Goal: Communication & Community: Participate in discussion

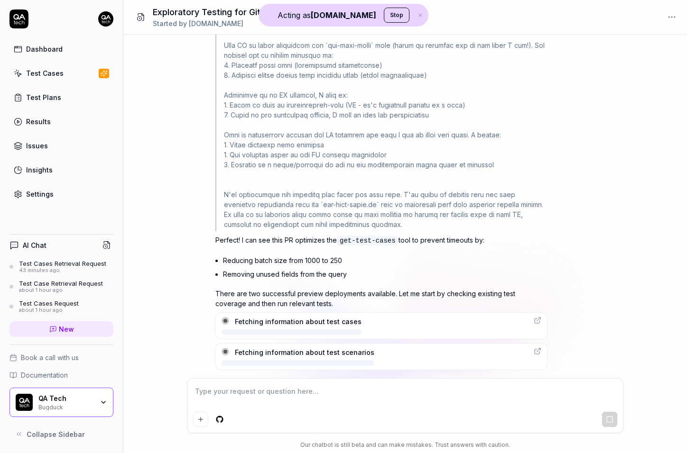
scroll to position [431, 0]
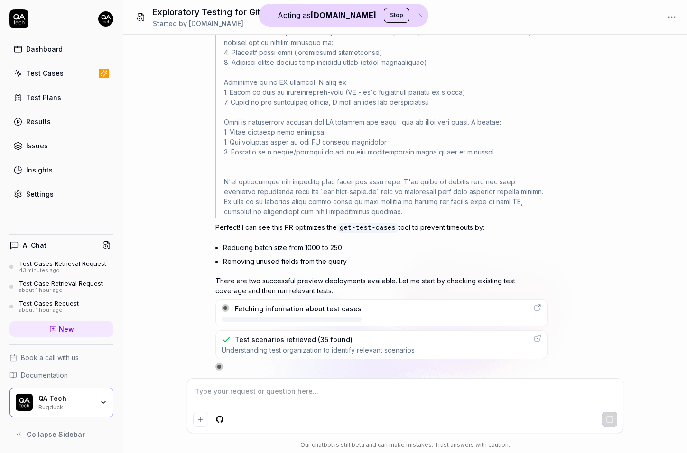
click at [304, 222] on p "Perfect! I can see this PR optimizes the get-test-cases tool to prevent timeout…" at bounding box center [381, 227] width 332 height 11
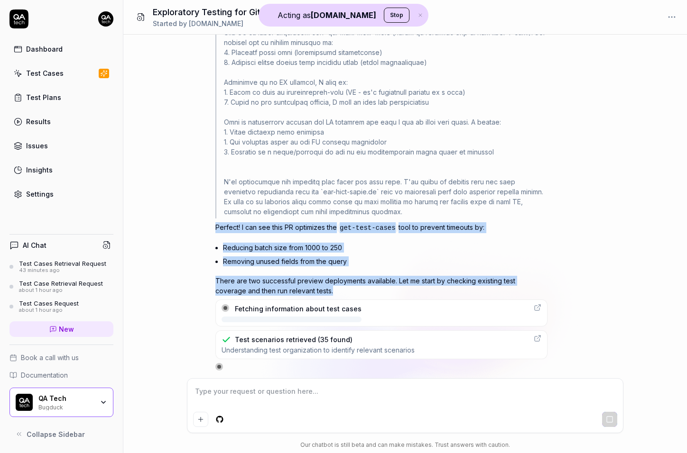
drag, startPoint x: 304, startPoint y: 221, endPoint x: 291, endPoint y: 273, distance: 53.8
click at [291, 273] on div "Perfect! I can see this PR optimizes the get-test-cases tool to prevent timeout…" at bounding box center [381, 258] width 332 height 73
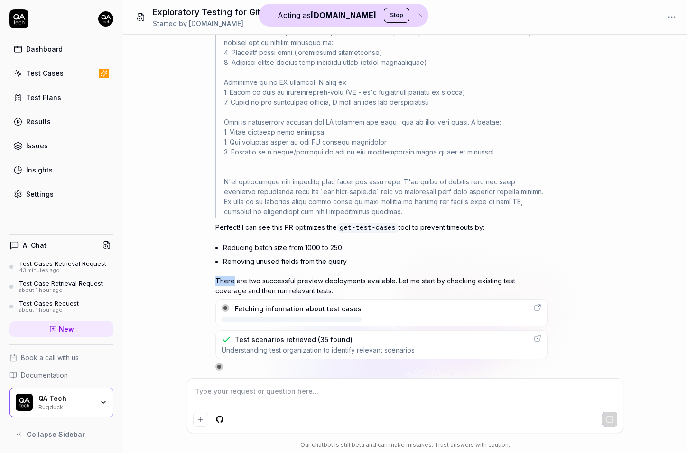
click at [291, 273] on div "Perfect! I can see this PR optimizes the get-test-cases tool to prevent timeout…" at bounding box center [381, 258] width 332 height 73
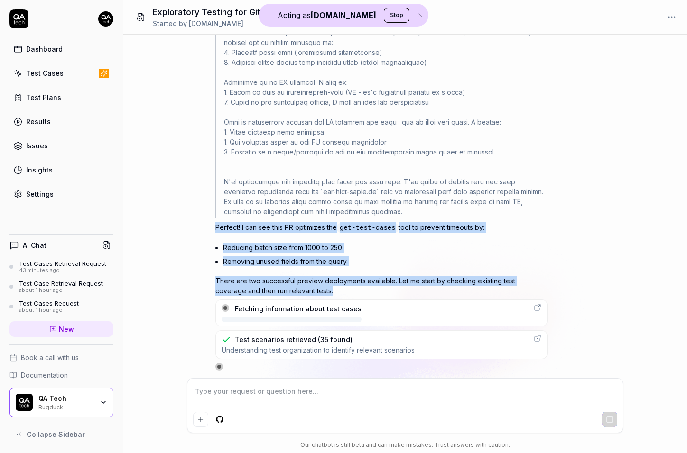
drag, startPoint x: 291, startPoint y: 273, endPoint x: 303, endPoint y: 228, distance: 47.2
click at [303, 228] on div "Perfect! I can see this PR optimizes the get-test-cases tool to prevent timeout…" at bounding box center [381, 258] width 332 height 73
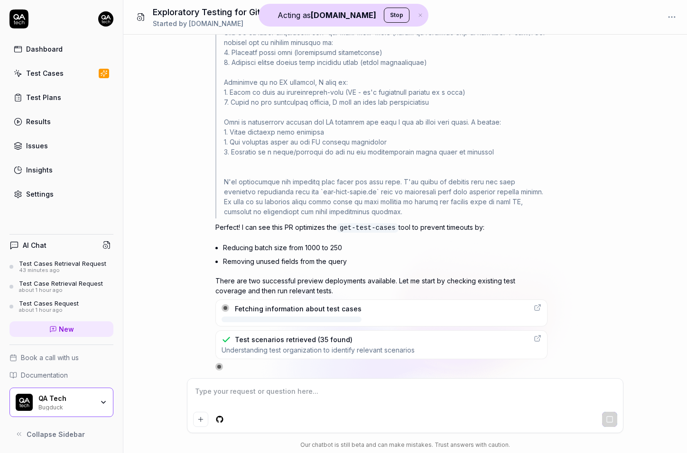
click at [288, 317] on div at bounding box center [291, 320] width 140 height 6
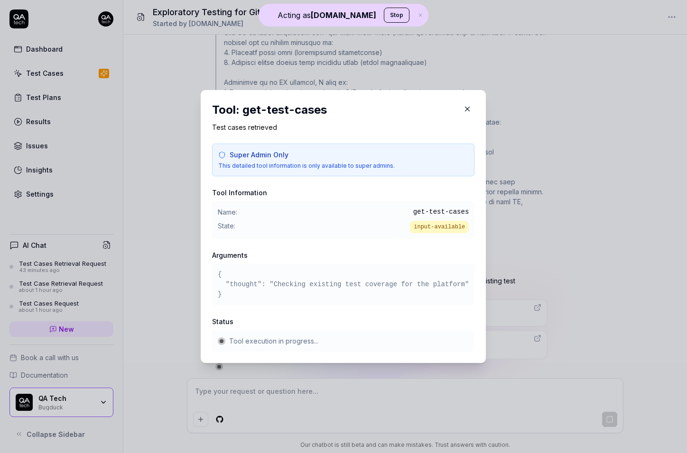
type textarea "*"
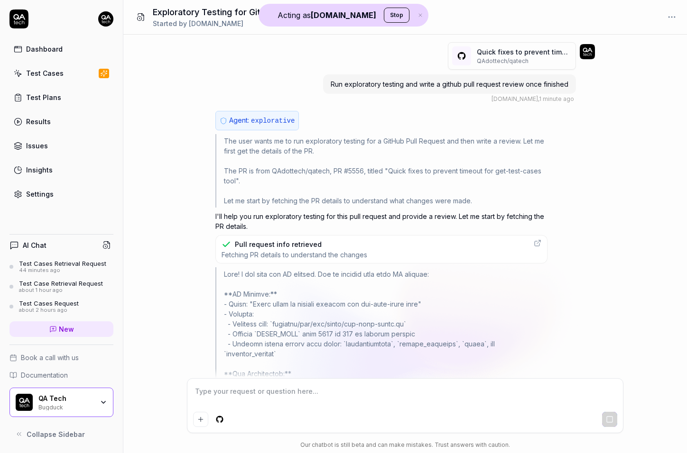
scroll to position [690, 0]
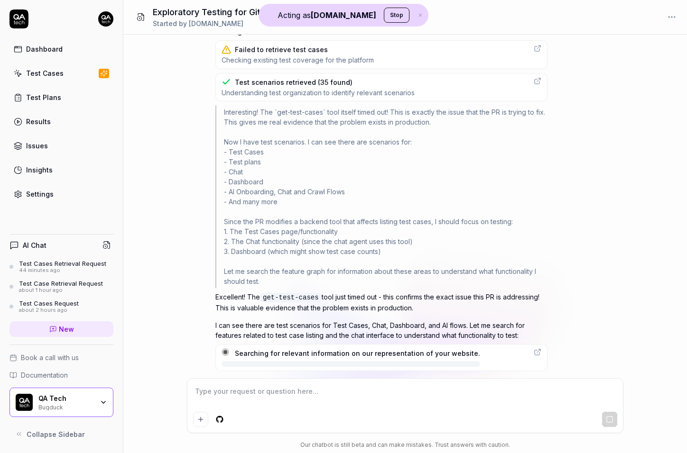
type textarea "*"
